Goal: Find specific page/section: Find specific page/section

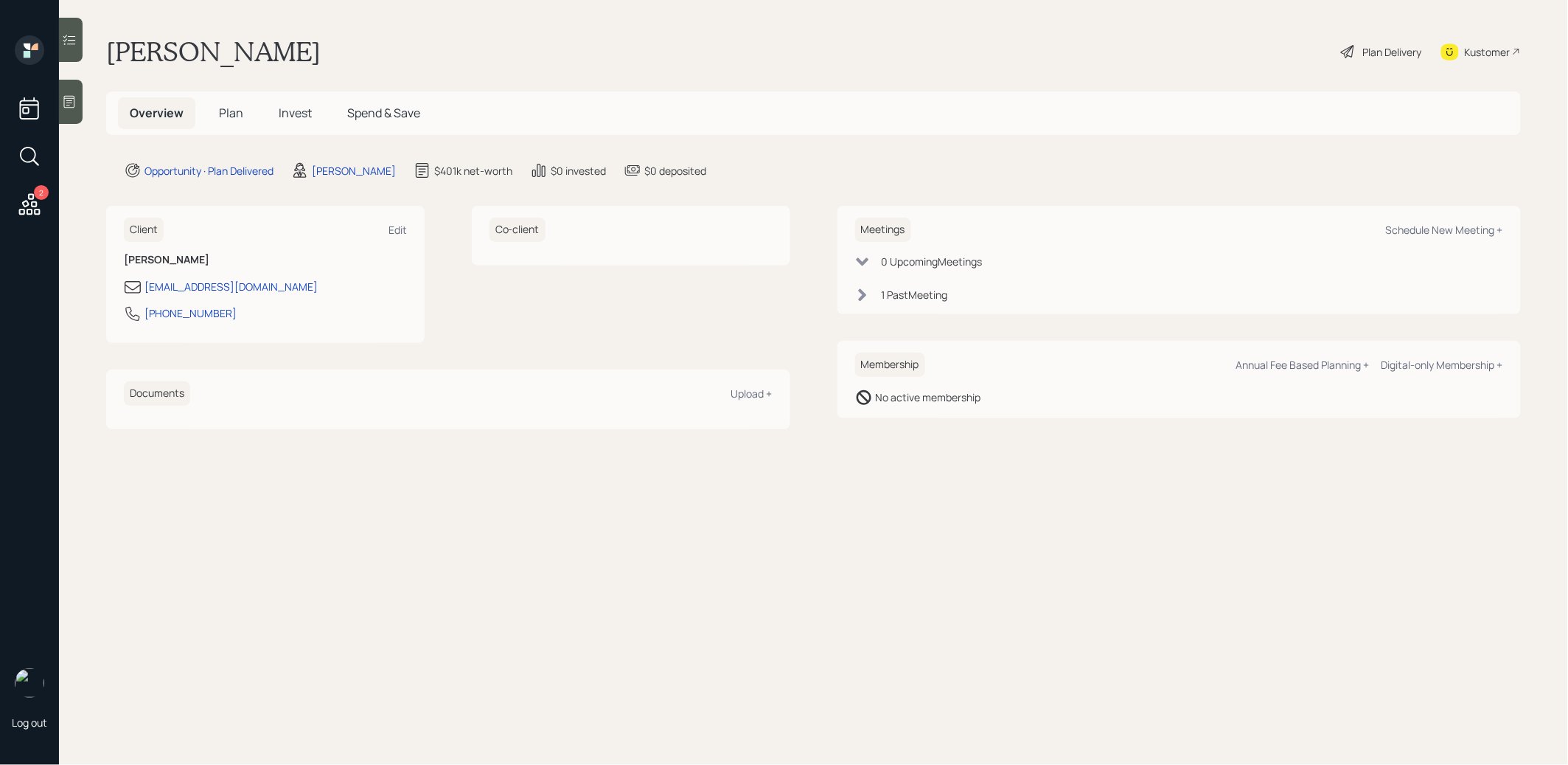
click at [225, 115] on span "Plan" at bounding box center [231, 112] width 24 height 16
